Goal: Check status: Check status

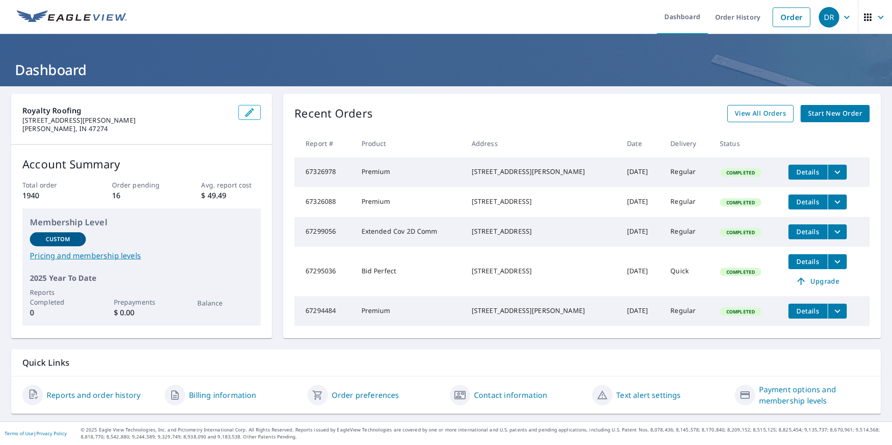
click at [735, 114] on span "View All Orders" at bounding box center [760, 114] width 51 height 12
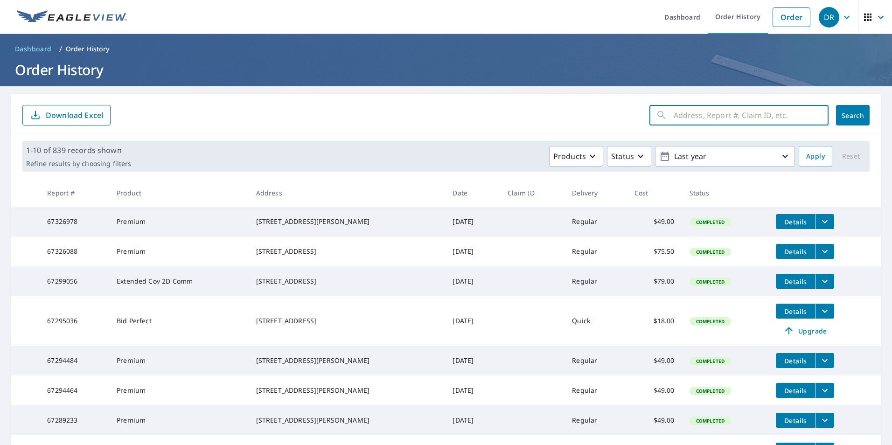
click at [681, 119] on input "text" at bounding box center [751, 115] width 155 height 26
paste input "RC58891- customer wanting to treat the roof separate from original job. Need he…"
type input "R"
paste input "[STREET_ADDRESS][PERSON_NAME]"
type input "[STREET_ADDRESS][PERSON_NAME]"
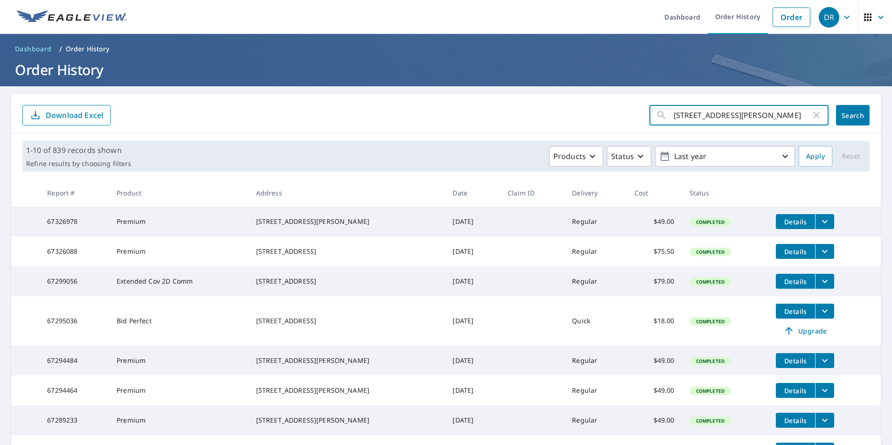
click at [845, 107] on button "Search" at bounding box center [853, 115] width 34 height 21
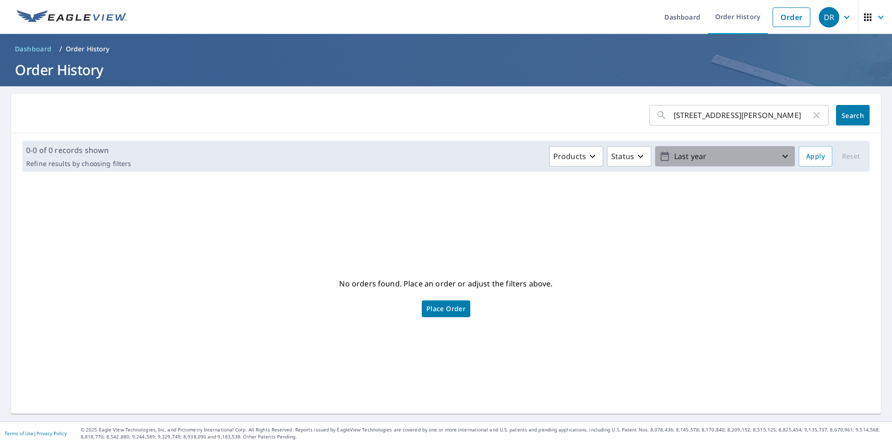
click at [716, 152] on p "Last year" at bounding box center [724, 156] width 109 height 16
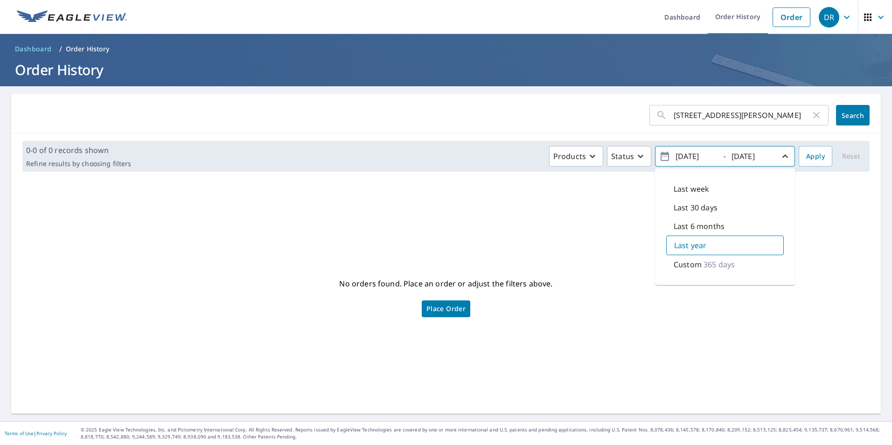
click at [703, 264] on p "365 days" at bounding box center [718, 264] width 31 height 11
click at [599, 242] on div "No orders found. Place an order or adjust the filters above. Place Order" at bounding box center [446, 297] width 855 height 220
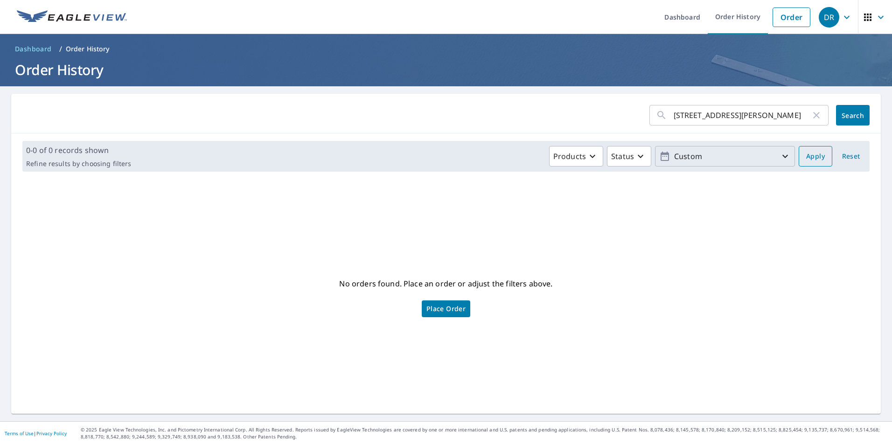
click at [813, 160] on span "Apply" at bounding box center [815, 157] width 19 height 12
